Goal: Task Accomplishment & Management: Use online tool/utility

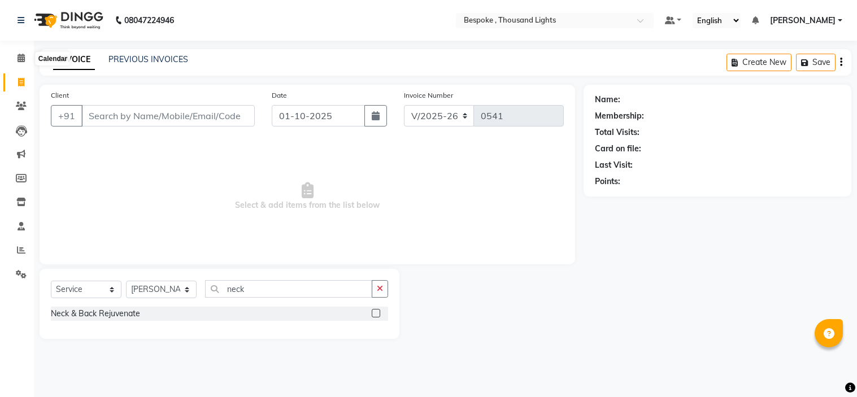
select select "8177"
select select "service"
select select "77187"
click at [16, 60] on span at bounding box center [21, 58] width 20 height 13
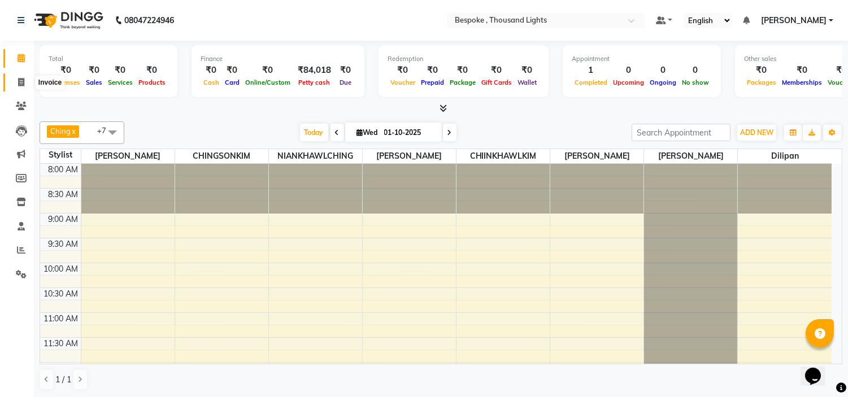
click at [21, 82] on icon at bounding box center [21, 82] width 6 height 8
select select "service"
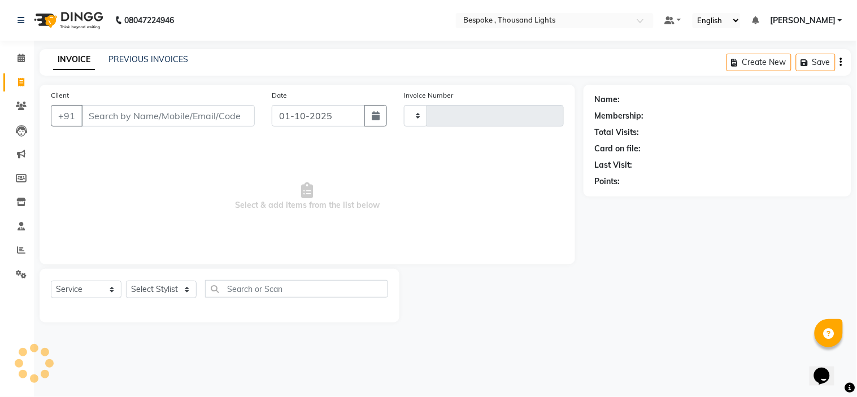
type input "0541"
select select "8177"
type input "+"
